Goal: Task Accomplishment & Management: Manage account settings

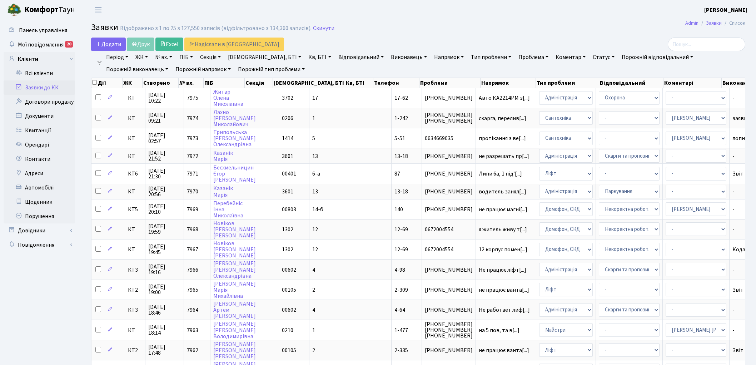
select select "25"
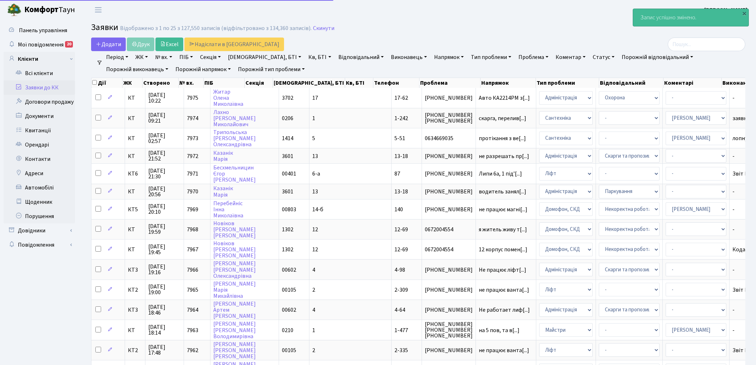
select select "25"
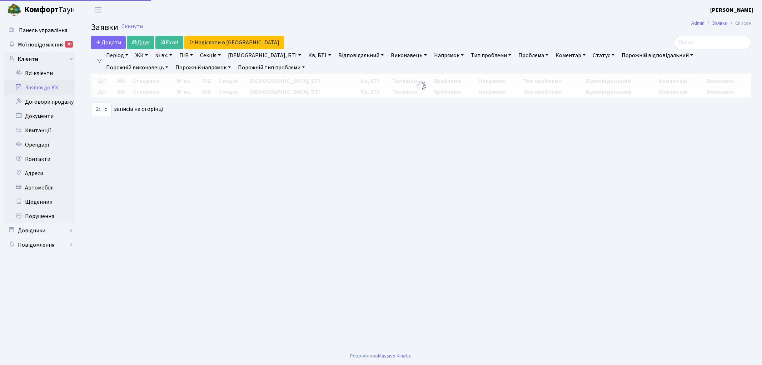
select select "25"
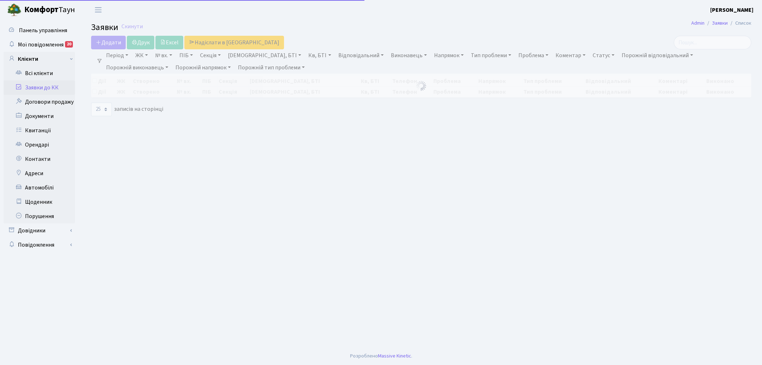
select select "25"
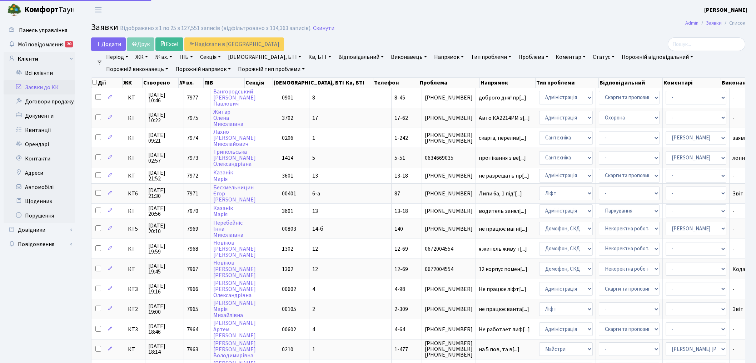
select select "25"
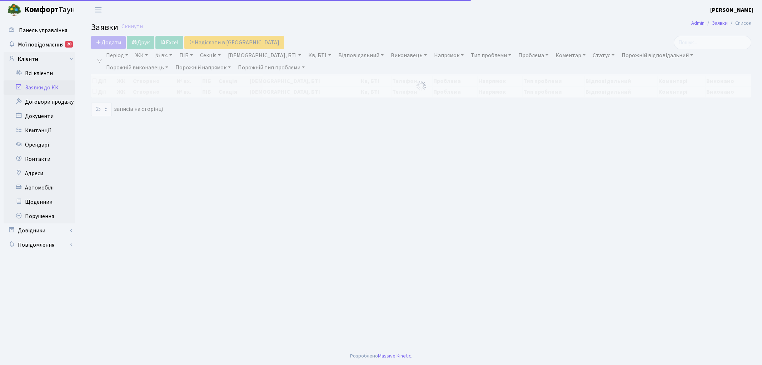
select select "25"
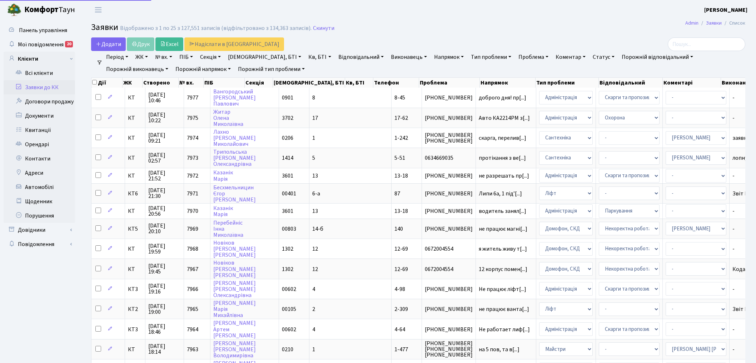
select select "25"
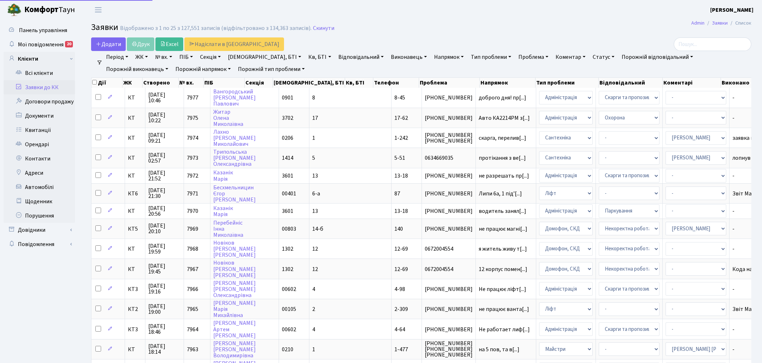
select select "25"
